Goal: Transaction & Acquisition: Purchase product/service

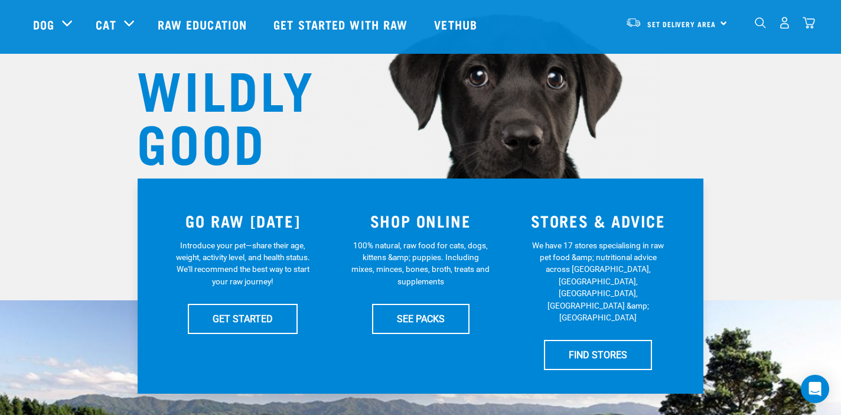
scroll to position [103, 0]
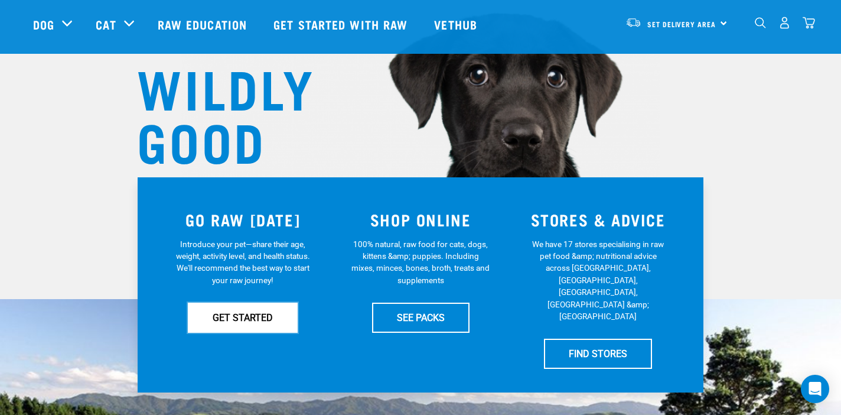
click at [246, 318] on link "GET STARTED" at bounding box center [243, 317] width 110 height 30
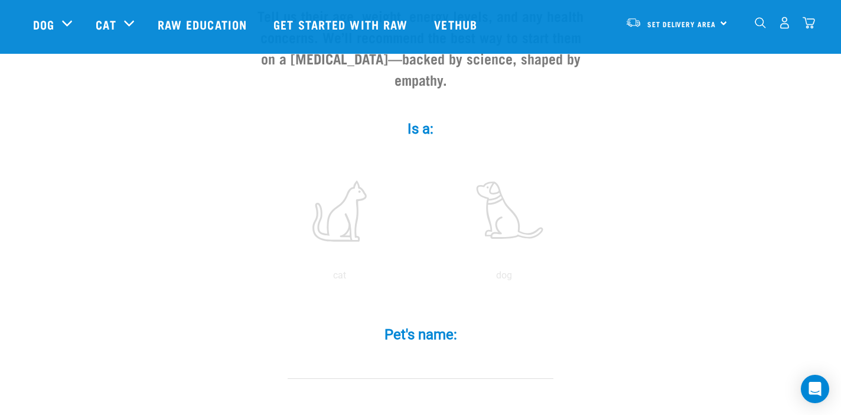
scroll to position [157, 0]
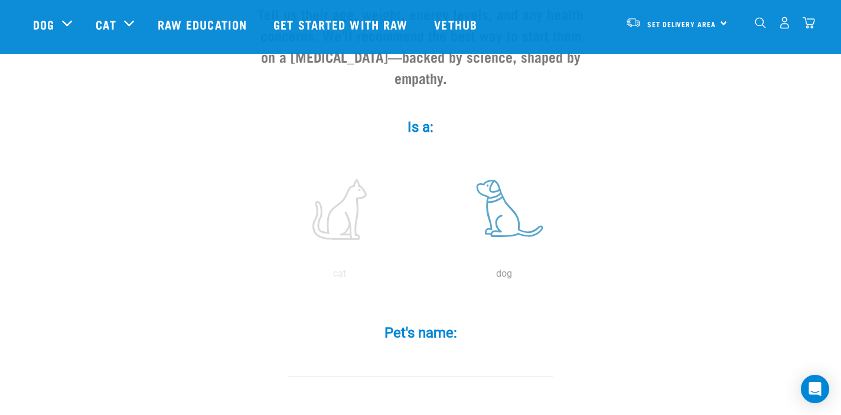
click at [491, 186] on label at bounding box center [503, 209] width 159 height 100
click at [422, 276] on input "radio" at bounding box center [422, 276] width 0 height 0
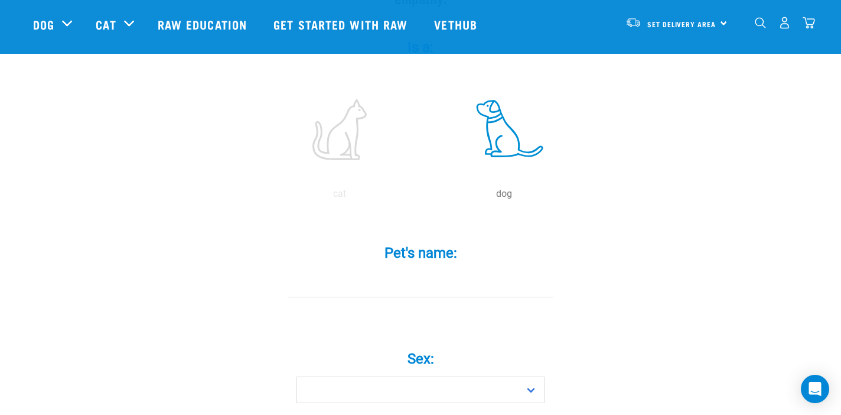
scroll to position [237, 0]
click at [432, 270] on input "Pet's name: *" at bounding box center [421, 283] width 266 height 27
type input "tate"
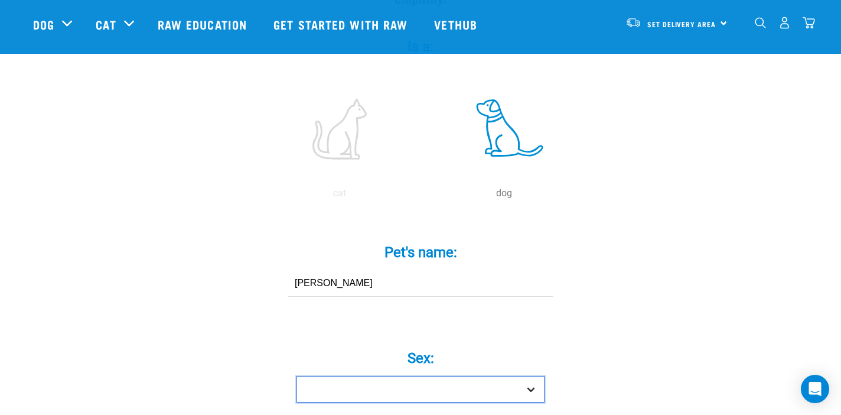
click at [437, 376] on select "Boy Girl" at bounding box center [420, 389] width 248 height 27
select select "boy"
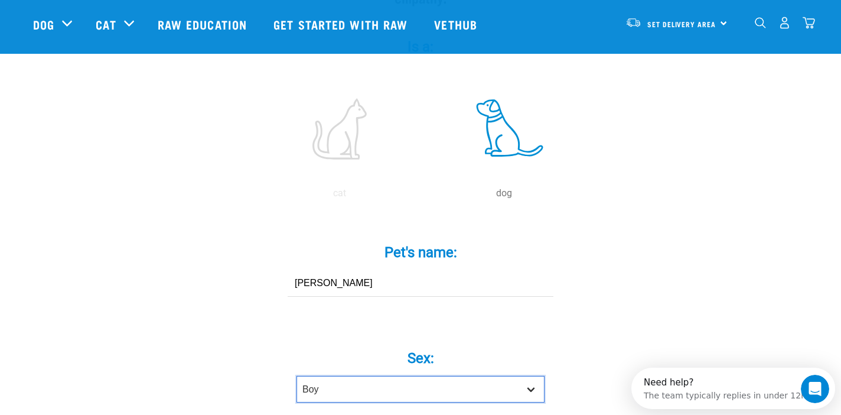
click at [296, 376] on select "Boy Girl" at bounding box center [420, 389] width 248 height 27
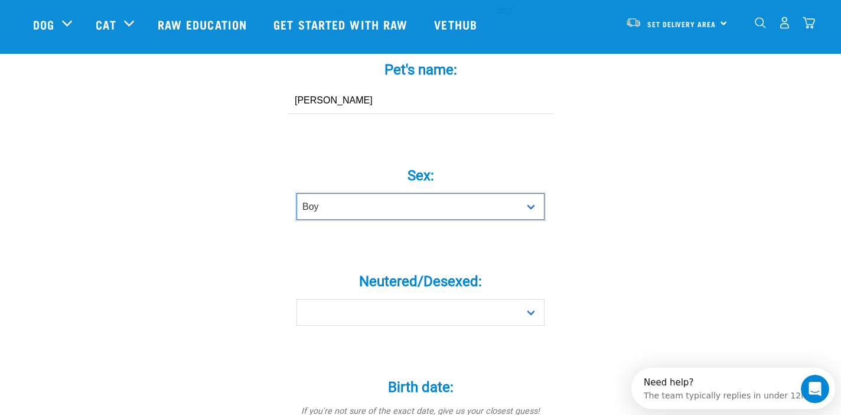
scroll to position [420, 0]
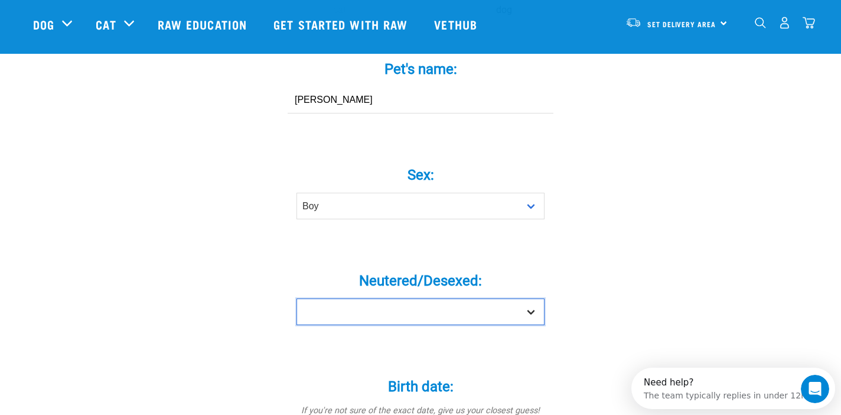
click at [506, 298] on select "Yes No" at bounding box center [420, 311] width 248 height 27
select select "yes"
click at [296, 298] on select "Yes No" at bounding box center [420, 311] width 248 height 27
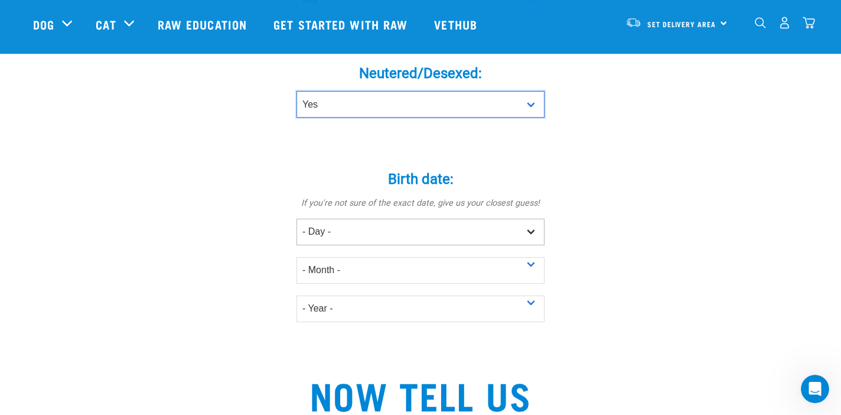
scroll to position [629, 0]
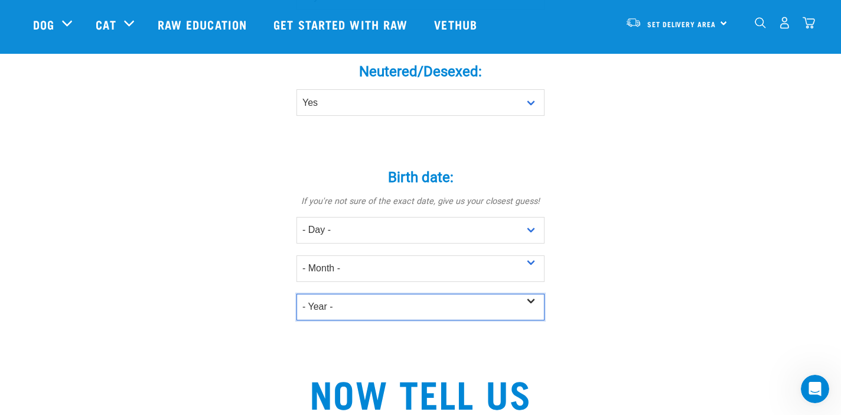
click at [423, 293] on select "- Year - 2025 2024 2023 2022 2021 2020 2019 2018 2017 2016 2015 2014 2013 2012" at bounding box center [420, 306] width 248 height 27
click at [296, 293] on select "- Year - 2025 2024 2023 2022 2021 2020 2019 2018 2017 2016 2015 2014 2013 2012" at bounding box center [420, 306] width 248 height 27
click at [436, 293] on select "- Year - 2025 2024 2023 2022 2021 2020 2019 2018 2017 2016 2015 2014 2013 2012" at bounding box center [420, 306] width 248 height 27
select select "2022"
click at [296, 293] on select "- Year - 2025 2024 2023 2022 2021 2020 2019 2018 2017 2016 2015 2014 2013 2012" at bounding box center [420, 306] width 248 height 27
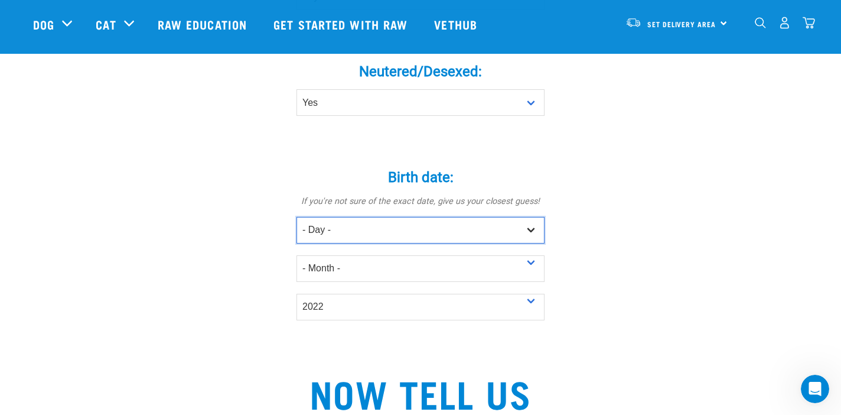
click at [356, 217] on select "- Day - 1 2 3 4 5 6 7 8 9 10 11 12 13 14 15 16 17 18 19 20 21 22 23 24 25 26 27" at bounding box center [420, 230] width 248 height 27
select select "2"
click at [296, 217] on select "- Day - 1 2 3 4 5 6 7 8 9 10 11 12 13 14 15 16 17 18 19 20 21 22 23 24 25 26 27" at bounding box center [420, 230] width 248 height 27
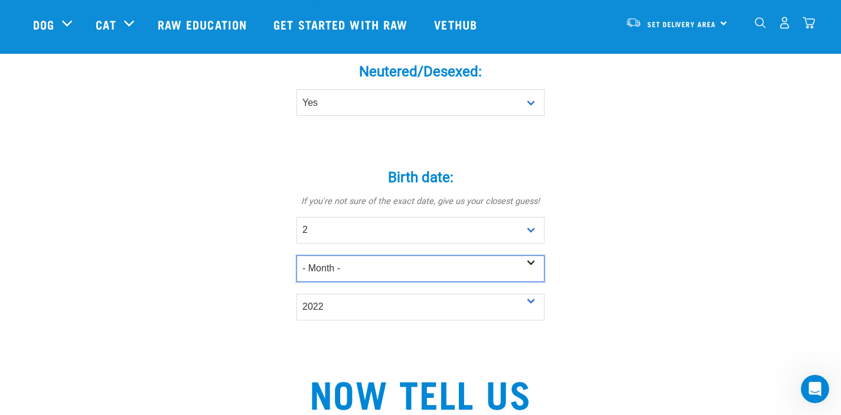
click at [347, 255] on select "- Month - January February March April May June July August September October N…" at bounding box center [420, 268] width 248 height 27
select select "March"
click at [296, 255] on select "- Month - January February March April May June July August September October N…" at bounding box center [420, 268] width 248 height 27
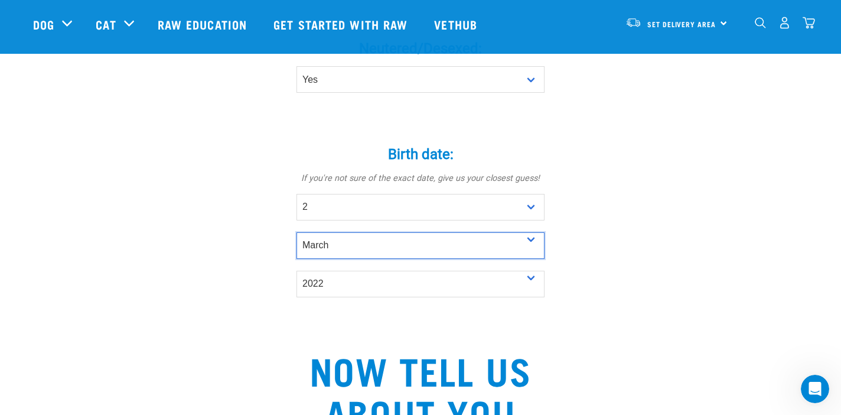
scroll to position [0, 0]
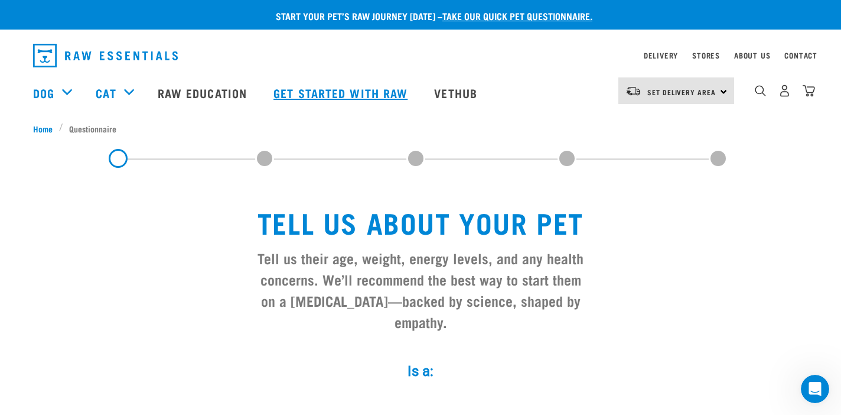
click at [305, 90] on link "Get started with Raw" at bounding box center [342, 92] width 161 height 47
click at [317, 93] on link "Get started with Raw" at bounding box center [342, 92] width 161 height 47
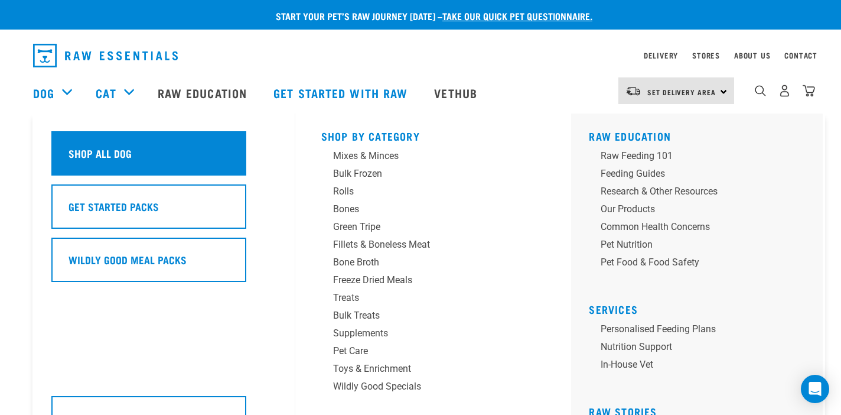
click at [93, 151] on h5 "Shop All Dog" at bounding box center [99, 152] width 63 height 15
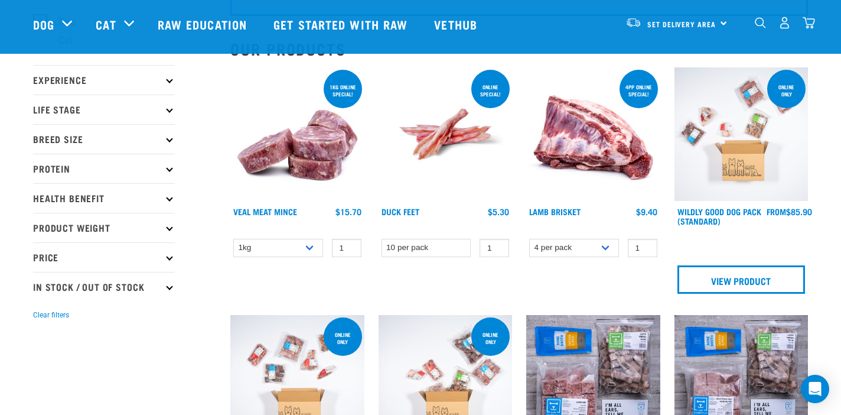
scroll to position [110, 0]
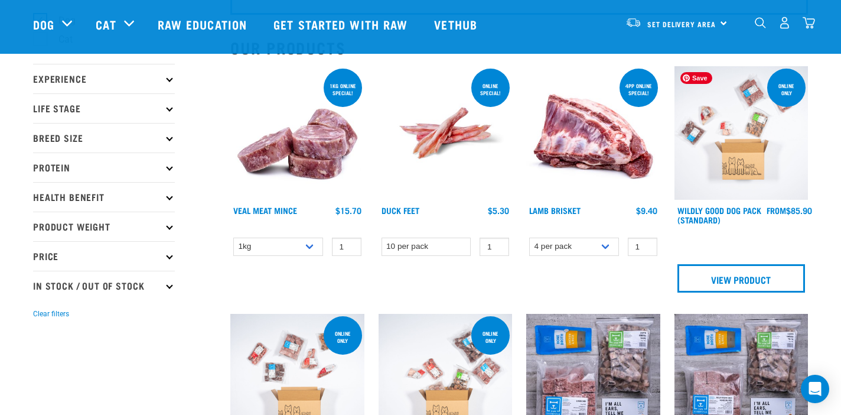
click at [707, 158] on img at bounding box center [741, 133] width 134 height 134
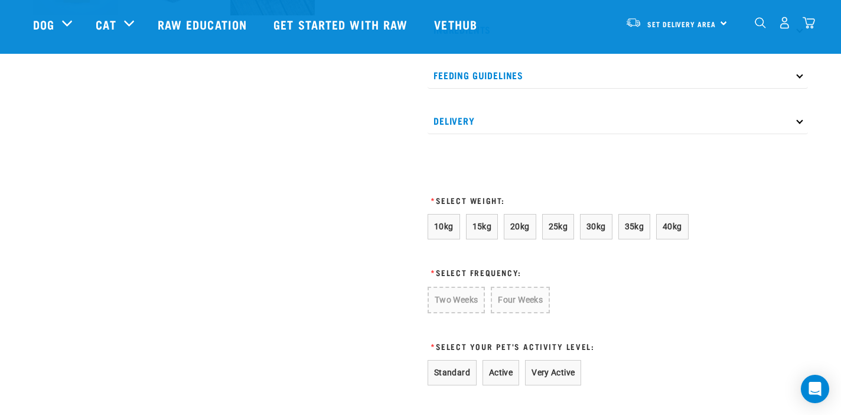
scroll to position [549, 0]
click at [560, 230] on span "25kg" at bounding box center [558, 224] width 19 height 9
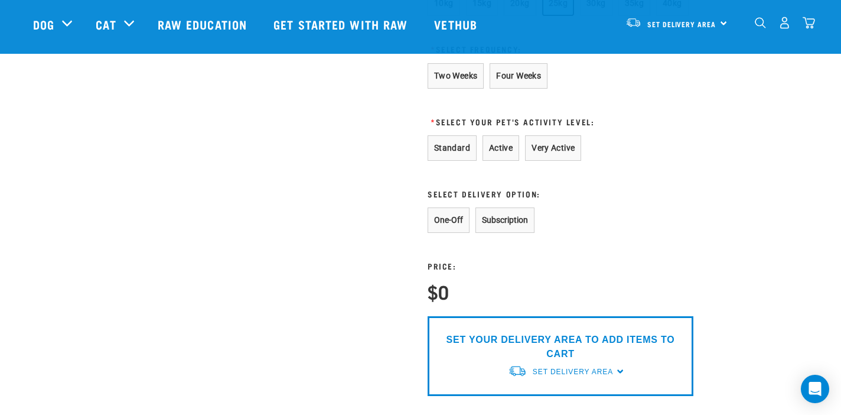
scroll to position [779, 0]
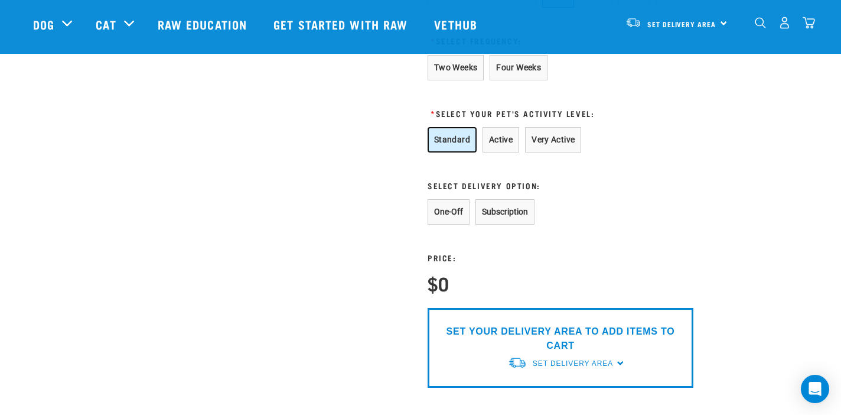
click at [449, 146] on button "Standard" at bounding box center [452, 139] width 49 height 25
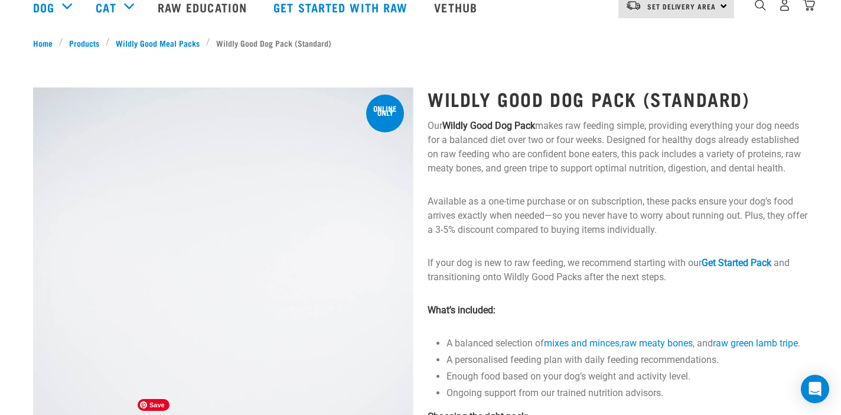
scroll to position [0, 0]
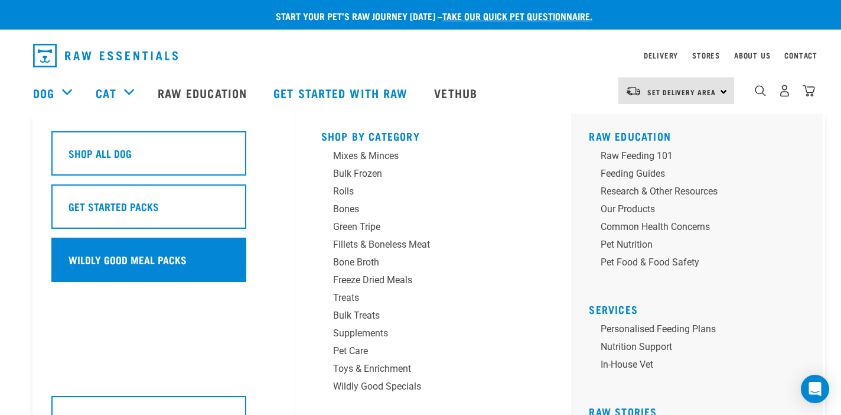
click at [114, 255] on h5 "Wildly Good Meal Packs" at bounding box center [127, 259] width 118 height 15
click at [118, 254] on h5 "Wildly Good Meal Packs" at bounding box center [127, 259] width 118 height 15
click at [130, 256] on h5 "Wildly Good Meal Packs" at bounding box center [127, 259] width 118 height 15
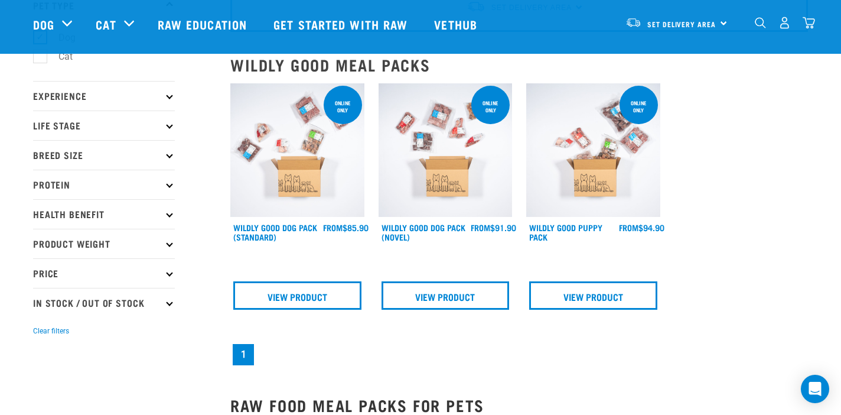
scroll to position [97, 0]
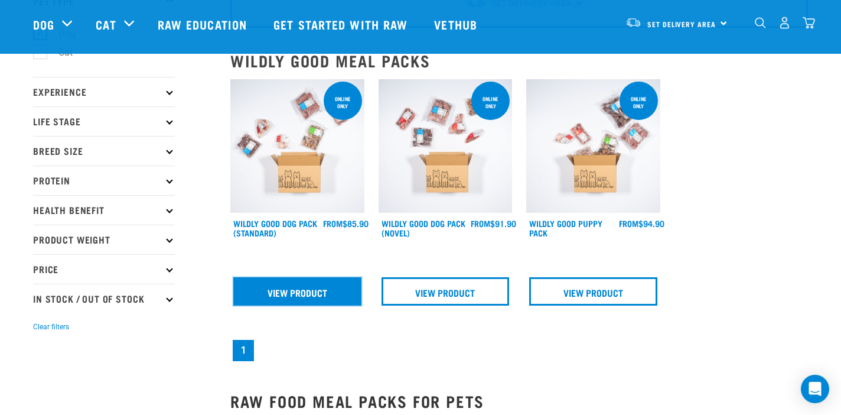
click at [293, 284] on link "View Product" at bounding box center [297, 291] width 128 height 28
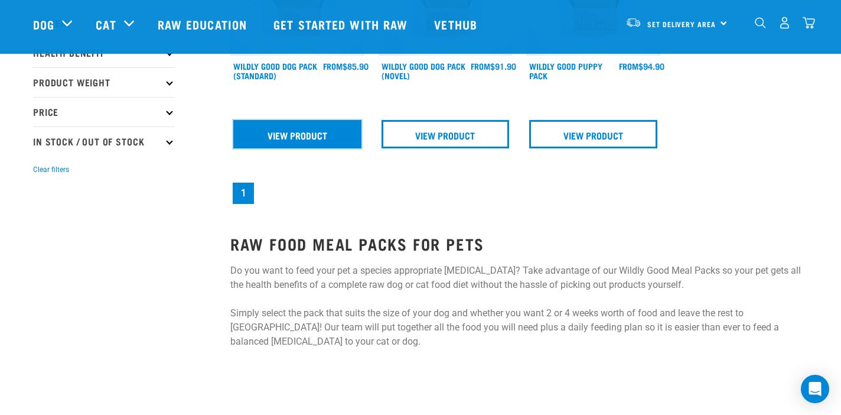
scroll to position [276, 0]
